Goal: Information Seeking & Learning: Learn about a topic

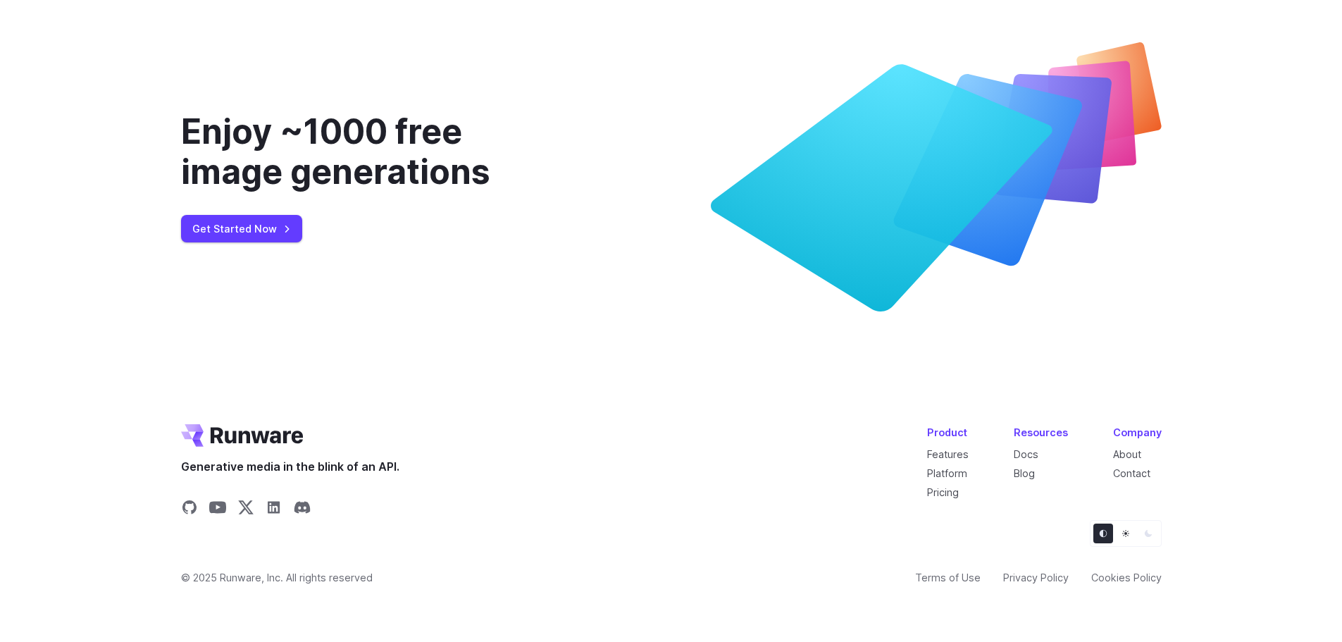
scroll to position [5414, 0]
click at [1131, 535] on button "Light" at bounding box center [1126, 533] width 20 height 20
click at [1144, 534] on icon "Dark" at bounding box center [1148, 533] width 8 height 8
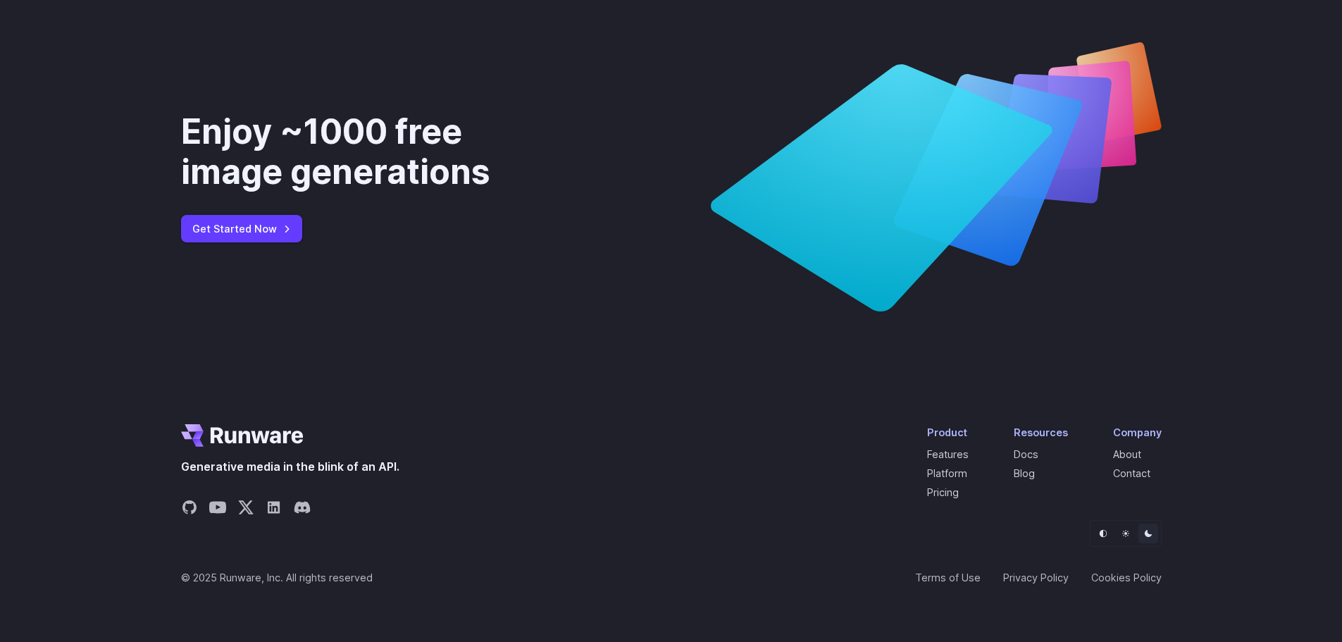
click at [1103, 535] on icon "Default" at bounding box center [1103, 533] width 8 height 8
click at [1150, 537] on button "Dark" at bounding box center [1148, 533] width 20 height 20
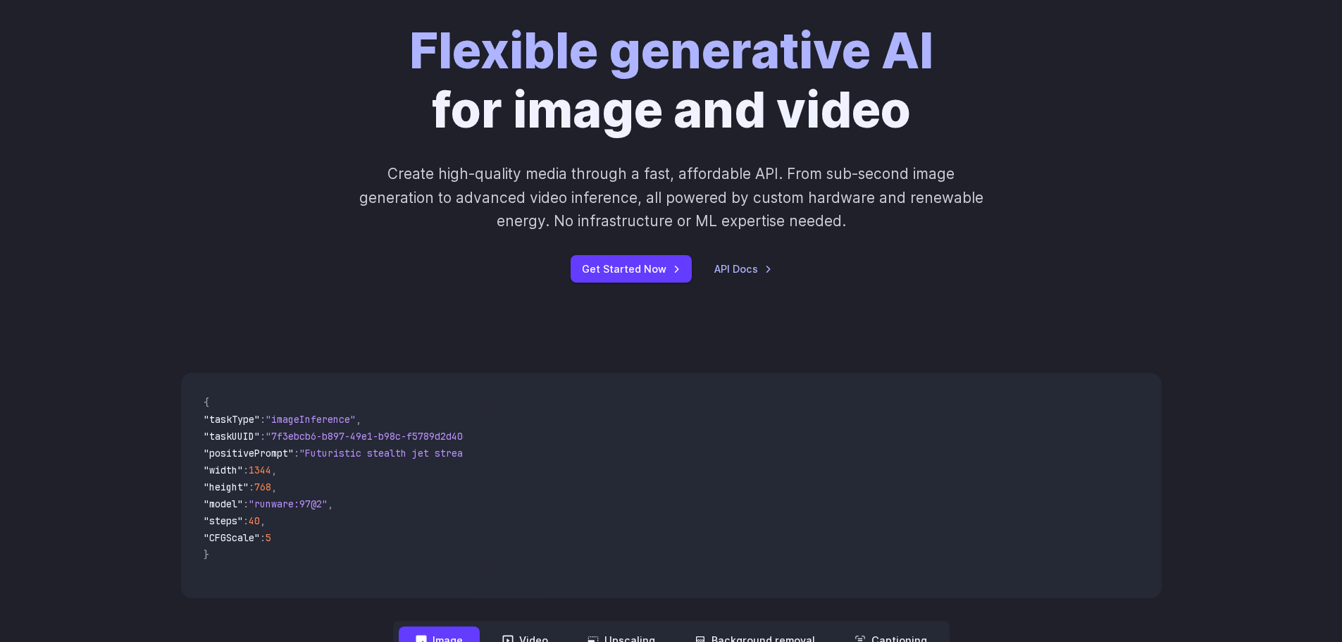
scroll to position [0, 0]
